Goal: Task Accomplishment & Management: Manage account settings

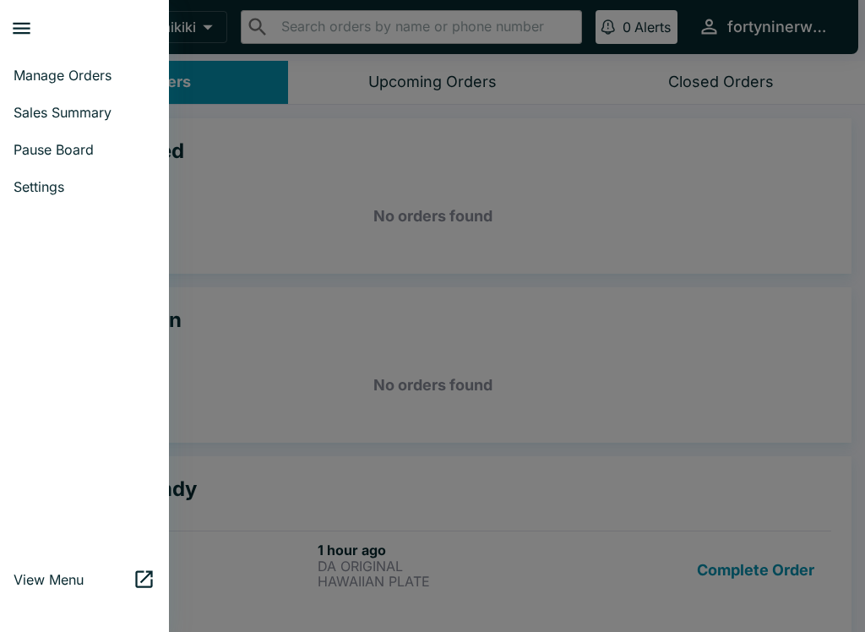
click at [22, 26] on icon "close drawer" at bounding box center [21, 28] width 23 height 23
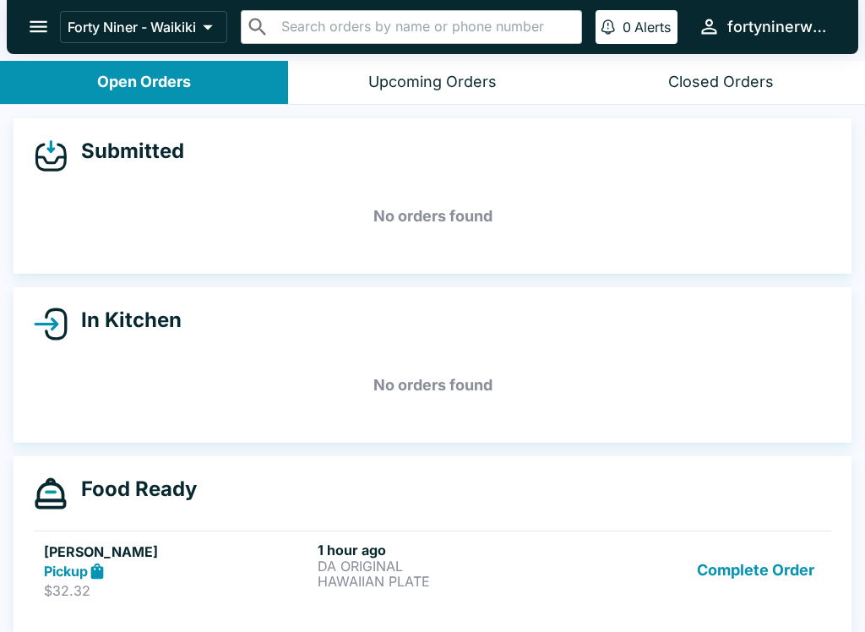
click at [47, 25] on icon "open drawer" at bounding box center [38, 26] width 23 height 23
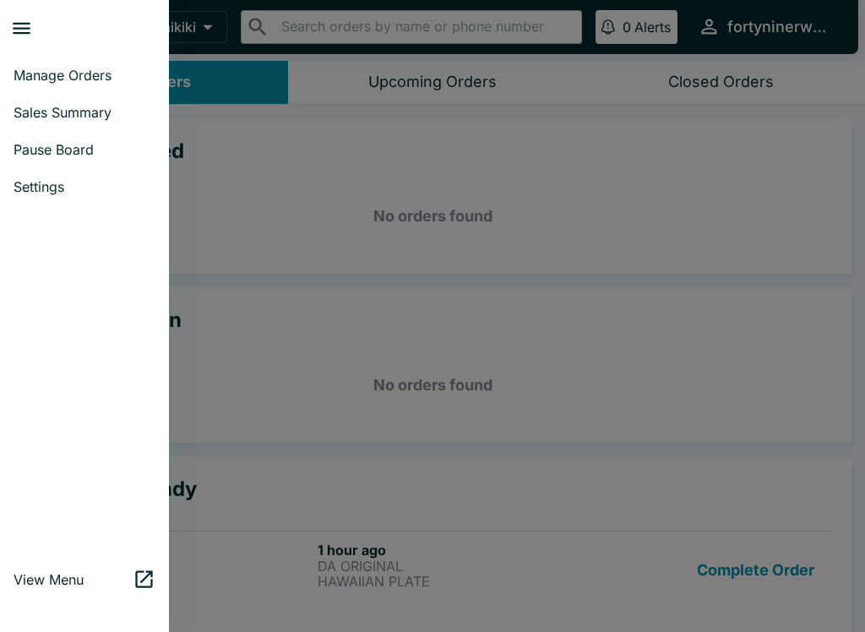
click at [38, 103] on link "Sales Summary" at bounding box center [84, 112] width 169 height 37
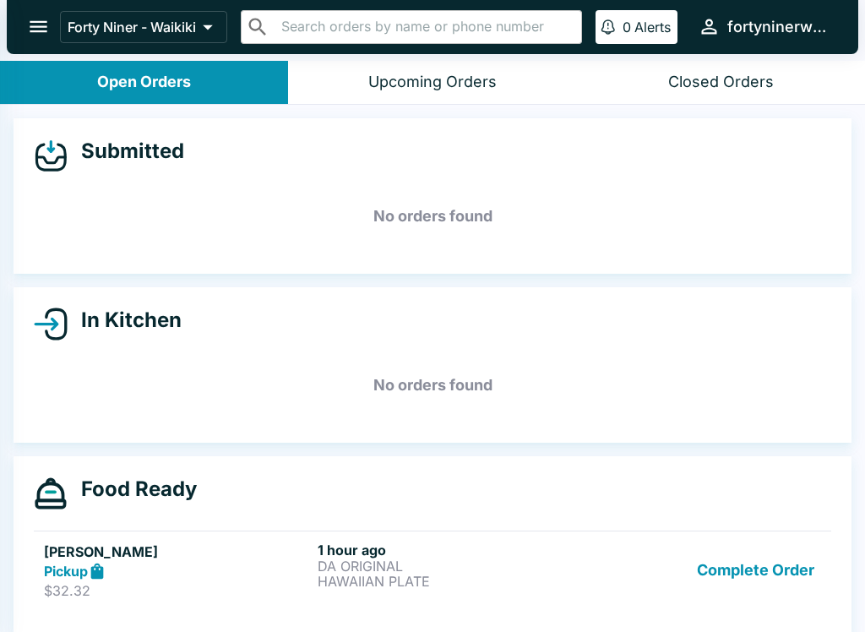
select select "03:00"
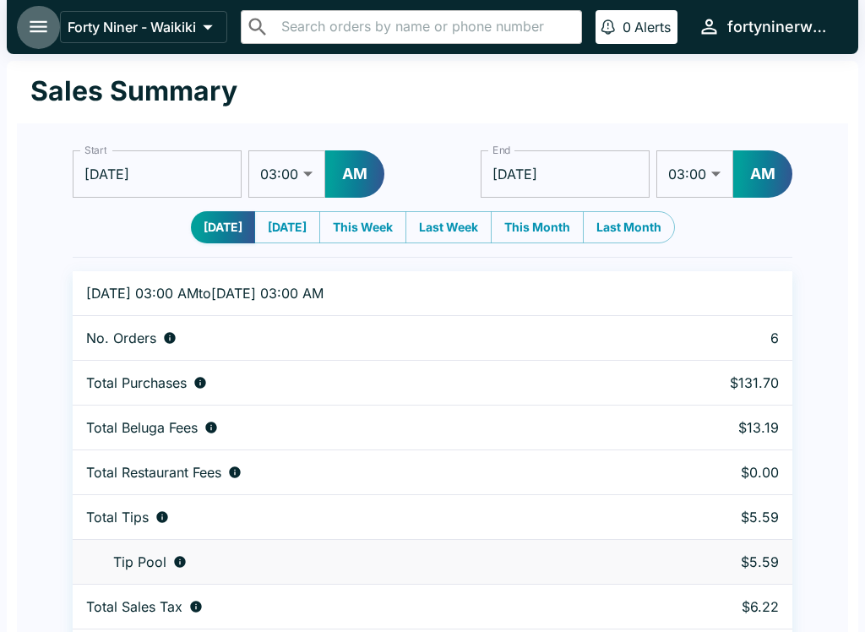
click at [27, 18] on icon "open drawer" at bounding box center [38, 26] width 23 height 23
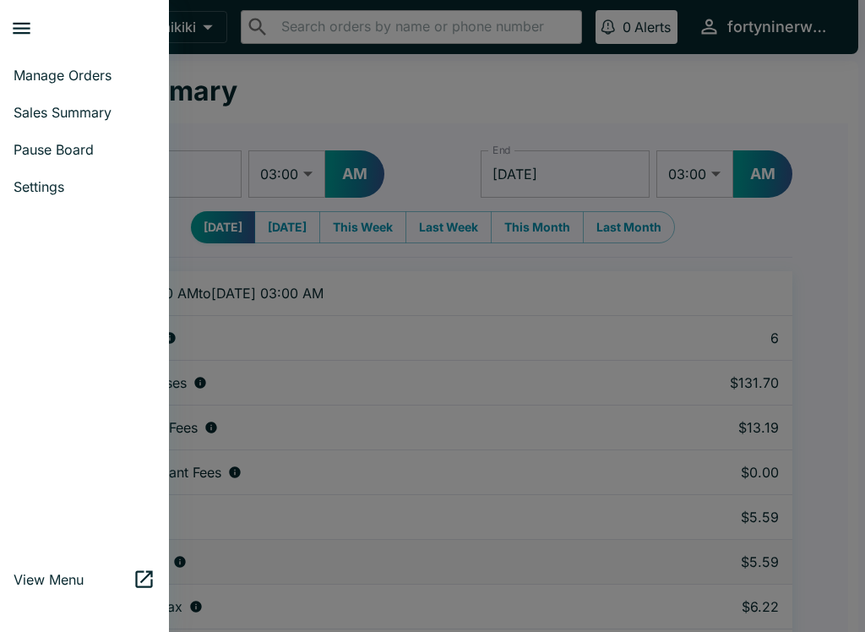
click at [27, 72] on span "Manage Orders" at bounding box center [85, 75] width 142 height 17
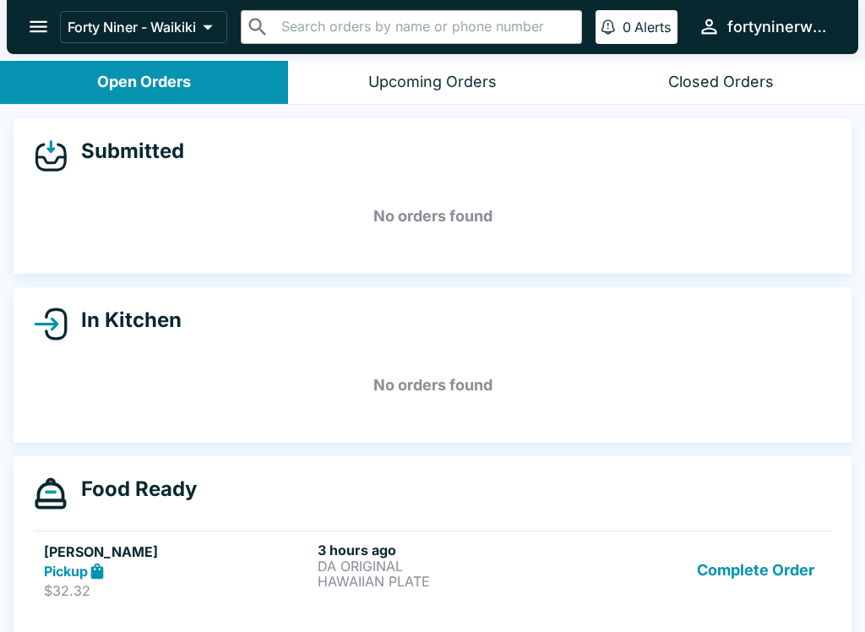
click at [32, 20] on icon "open drawer" at bounding box center [38, 26] width 23 height 23
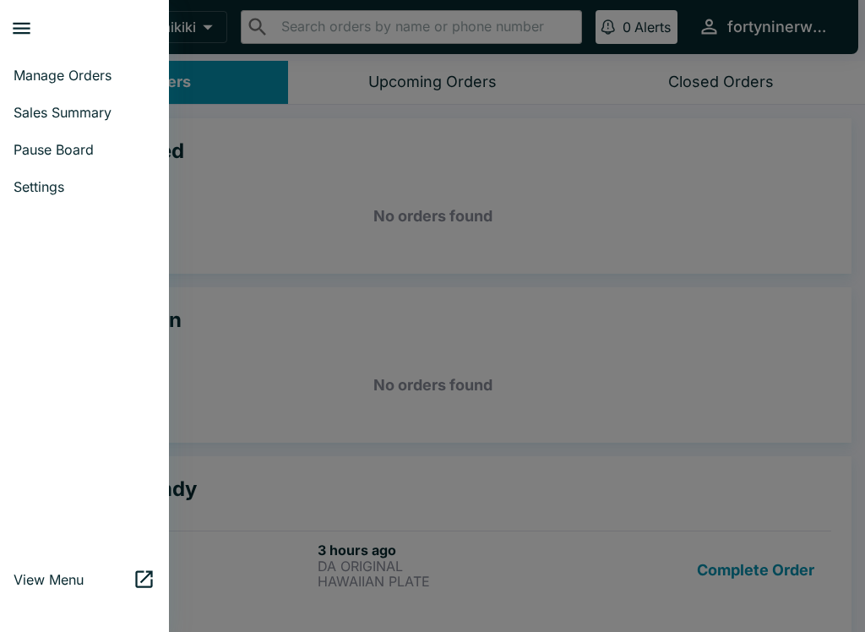
click at [38, 125] on link "Sales Summary" at bounding box center [84, 112] width 169 height 37
select select "03:00"
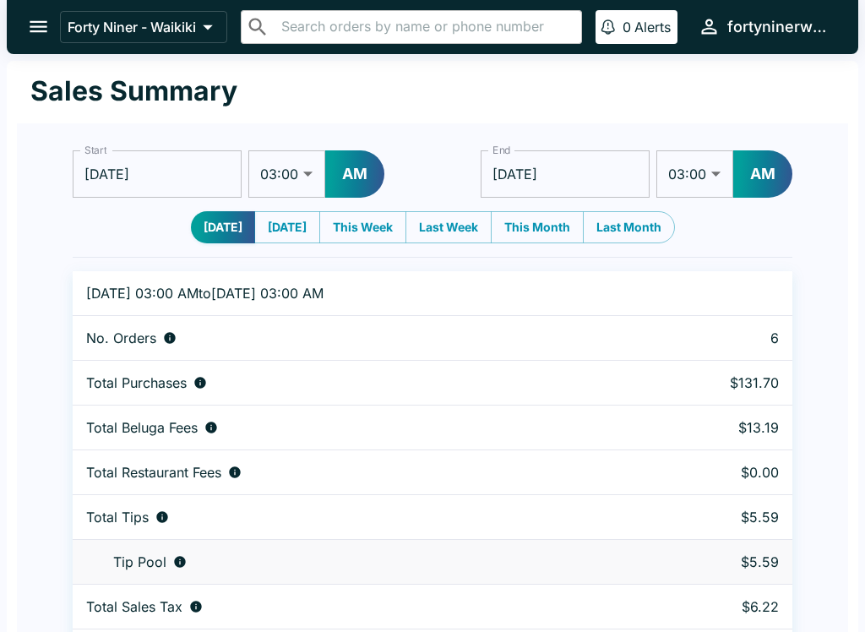
click at [35, 17] on icon "open drawer" at bounding box center [38, 26] width 23 height 23
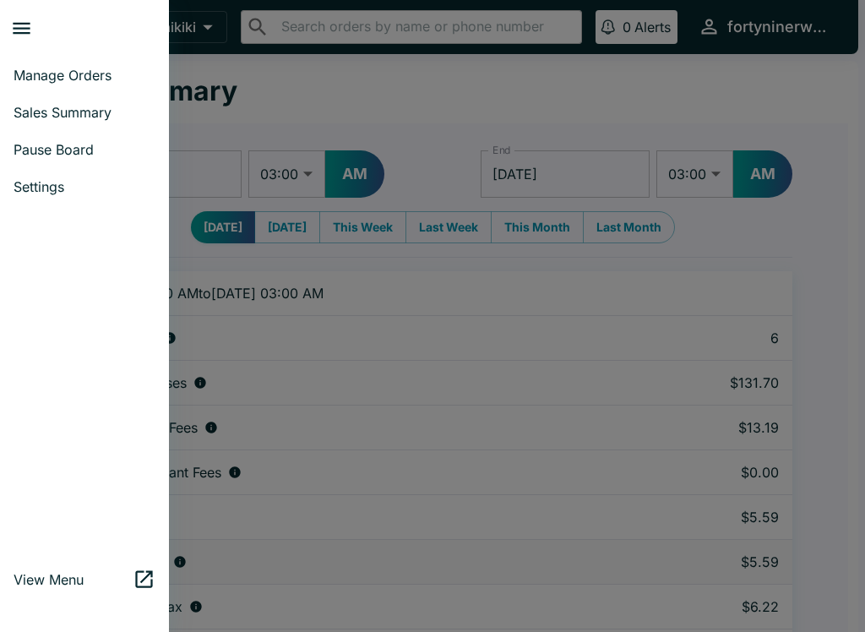
click at [83, 63] on link "Manage Orders" at bounding box center [84, 75] width 169 height 37
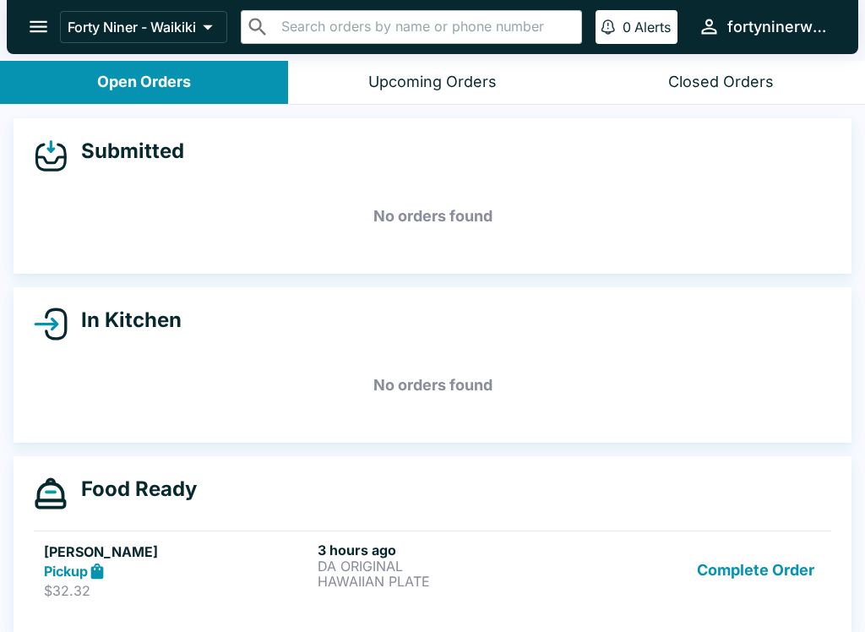
click at [847, 340] on div "In Kitchen No orders found" at bounding box center [433, 364] width 838 height 155
